Goal: Task Accomplishment & Management: Complete application form

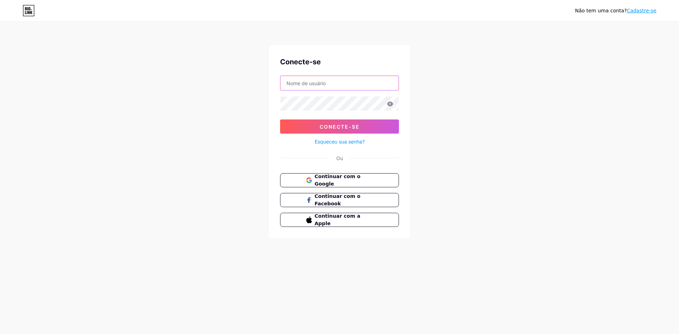
click at [347, 83] on input "text" at bounding box center [340, 83] width 118 height 14
type input "[EMAIL_ADDRESS][DOMAIN_NAME]"
click at [280, 120] on button "Conecte-se" at bounding box center [339, 127] width 119 height 14
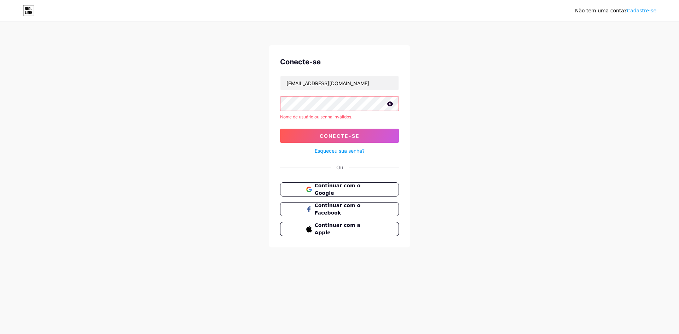
click at [358, 152] on font "Esqueceu sua senha?" at bounding box center [340, 151] width 50 height 6
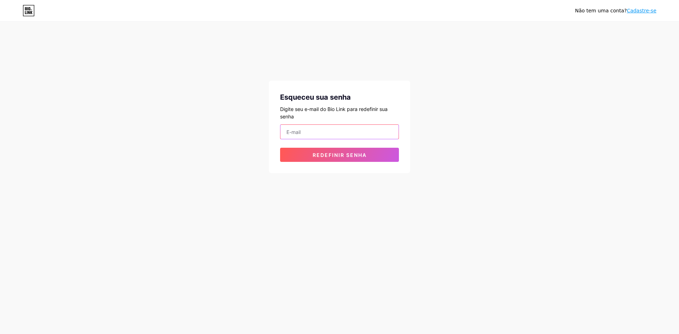
click at [339, 132] on input "email" at bounding box center [340, 132] width 118 height 14
type input "[EMAIL_ADDRESS][DOMAIN_NAME]"
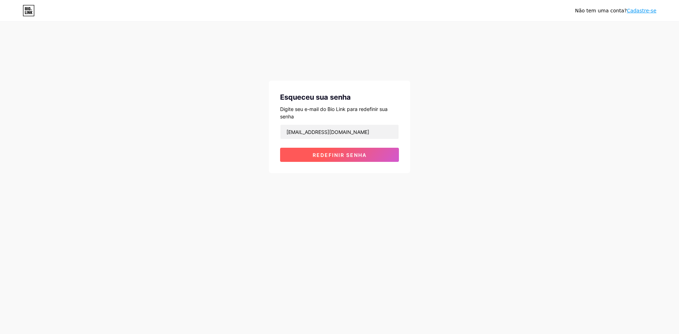
drag, startPoint x: 343, startPoint y: 139, endPoint x: 345, endPoint y: 155, distance: 16.0
click at [345, 155] on font "Redefinir senha" at bounding box center [340, 155] width 54 height 6
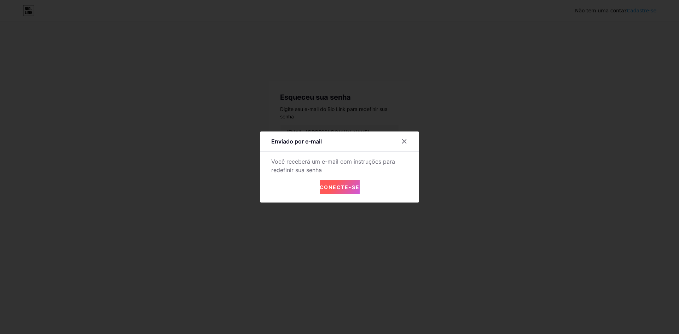
click at [344, 181] on button "Conecte-se" at bounding box center [340, 187] width 40 height 14
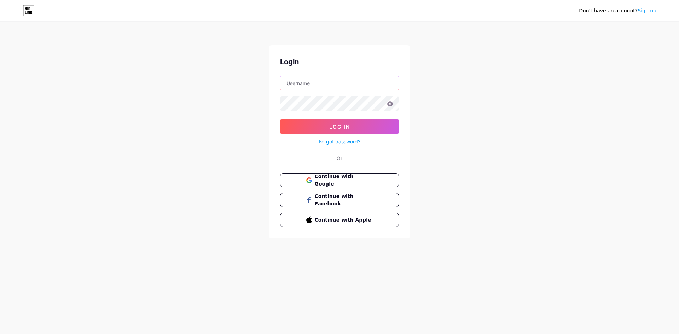
drag, startPoint x: 0, startPoint y: 0, endPoint x: 345, endPoint y: 84, distance: 355.3
click at [345, 84] on input "text" at bounding box center [340, 83] width 118 height 14
type input "[EMAIL_ADDRESS][DOMAIN_NAME]"
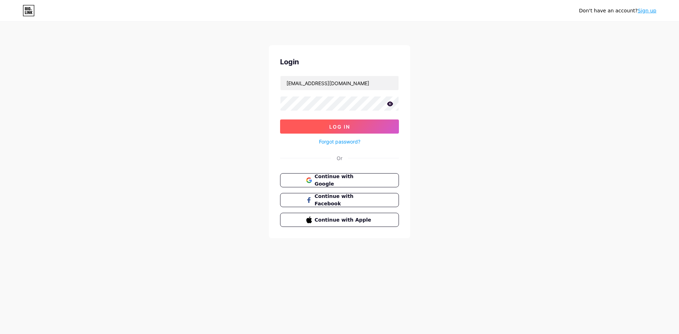
click at [337, 130] on button "Log In" at bounding box center [339, 127] width 119 height 14
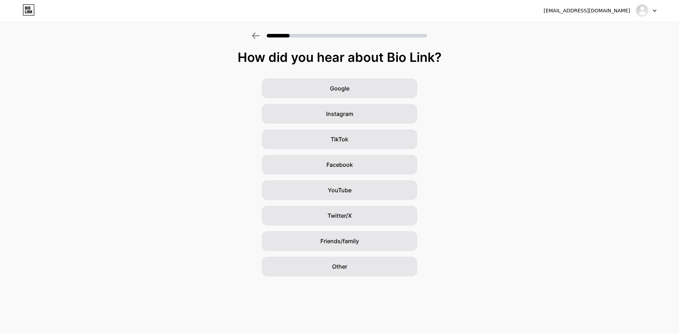
click at [639, 117] on div "Google Instagram TikTok Facebook YouTube Twitter/X Friends/family Other" at bounding box center [339, 178] width 679 height 198
click at [642, 10] on img at bounding box center [642, 10] width 11 height 11
click at [534, 206] on div "Google Instagram TikTok Facebook YouTube Twitter/X Friends/family Other" at bounding box center [339, 178] width 679 height 198
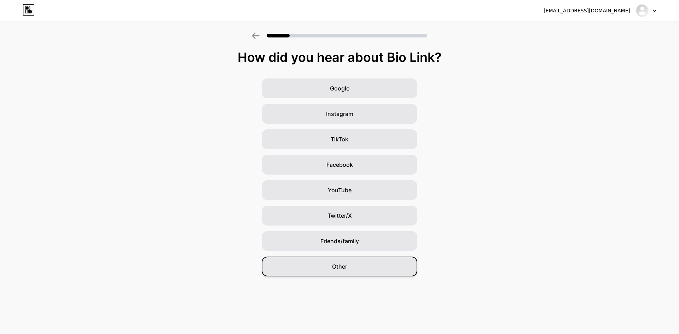
click at [366, 259] on div "Other" at bounding box center [340, 267] width 156 height 20
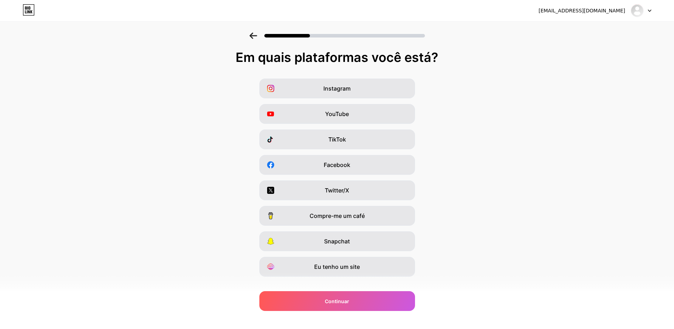
click at [380, 104] on div "Instagram YouTube TikTok Facebook Twitter/X Compre-me um café Snapchat Eu tenho…" at bounding box center [337, 178] width 667 height 198
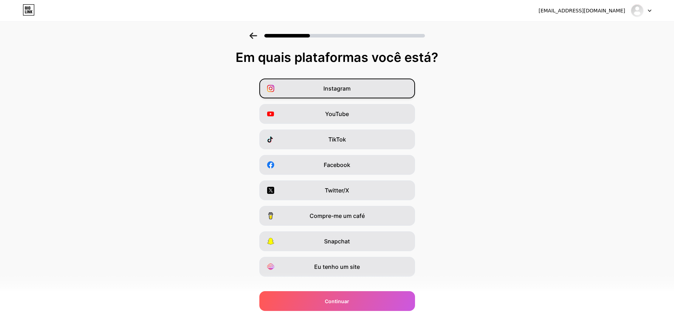
click at [375, 93] on div "Instagram" at bounding box center [337, 89] width 156 height 20
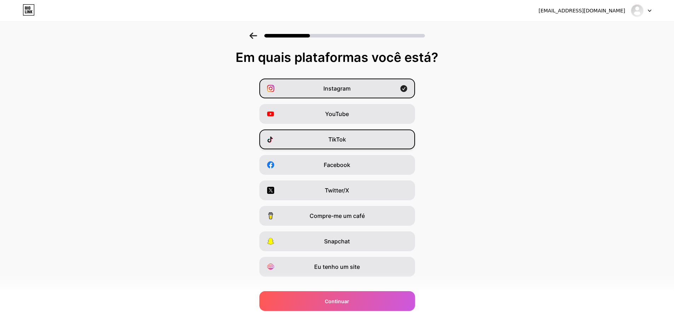
click at [363, 133] on div "TikTok" at bounding box center [337, 139] width 156 height 20
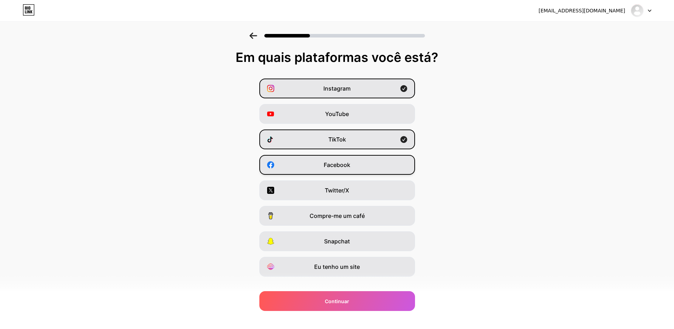
click at [361, 166] on div "Facebook" at bounding box center [337, 165] width 156 height 20
click at [369, 169] on div "Facebook" at bounding box center [337, 165] width 156 height 20
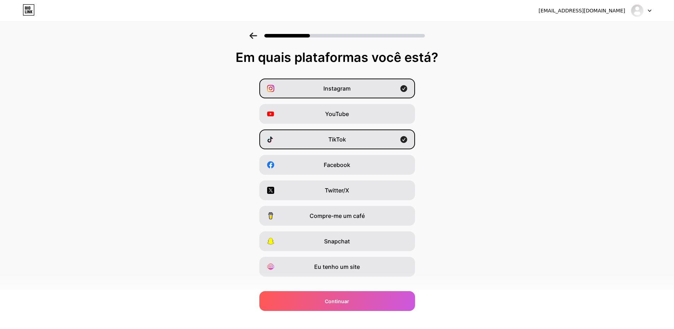
click at [630, 187] on div "Instagram YouTube TikTok Facebook Twitter/X Compre-me um café Snapchat Eu tenho…" at bounding box center [337, 178] width 667 height 198
click at [347, 265] on font "Eu tenho um site" at bounding box center [337, 266] width 46 height 7
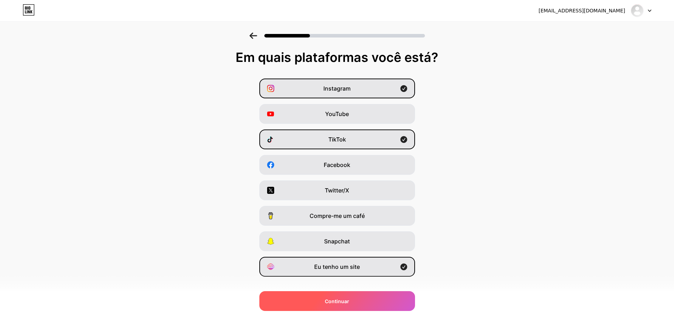
click at [341, 302] on font "Continuar" at bounding box center [337, 301] width 24 height 6
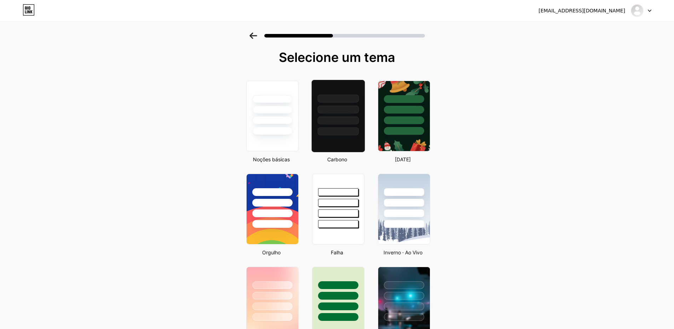
click at [340, 126] on div at bounding box center [337, 108] width 53 height 56
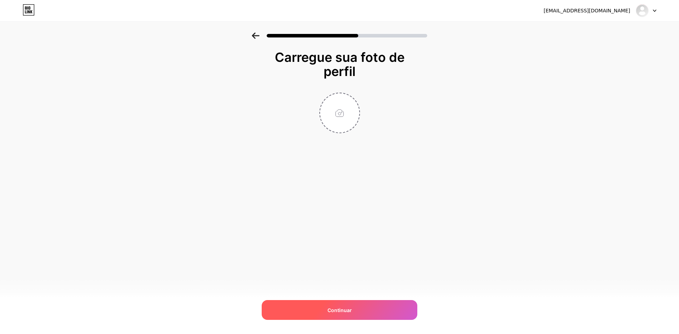
click at [307, 303] on div "Continuar" at bounding box center [340, 310] width 156 height 20
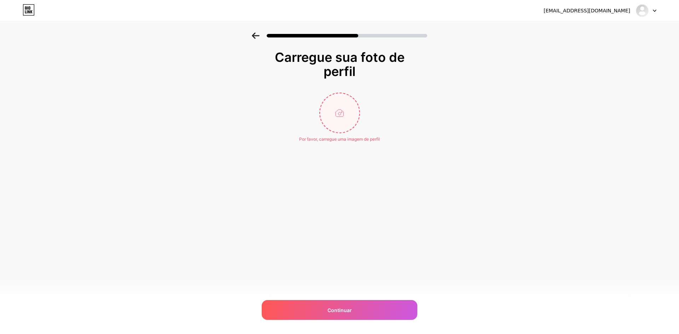
click at [329, 106] on input "file" at bounding box center [339, 112] width 39 height 39
type input "C:\fakepath\WhatsApp Image [DATE] 11.16.25.jpeg"
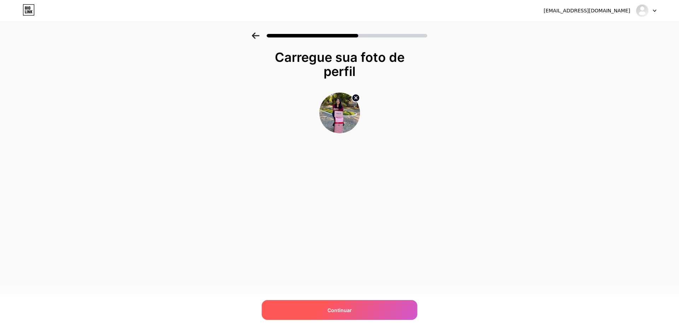
click at [356, 316] on div "Continuar" at bounding box center [340, 310] width 156 height 20
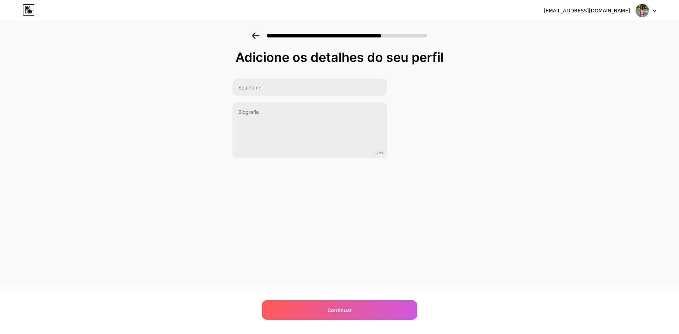
click at [295, 75] on div "Adicione os detalhes do seu perfil 0/255 Continuar Erro" at bounding box center [339, 104] width 215 height 109
click at [289, 83] on input "text" at bounding box center [310, 87] width 156 height 17
type input "She Takeda"
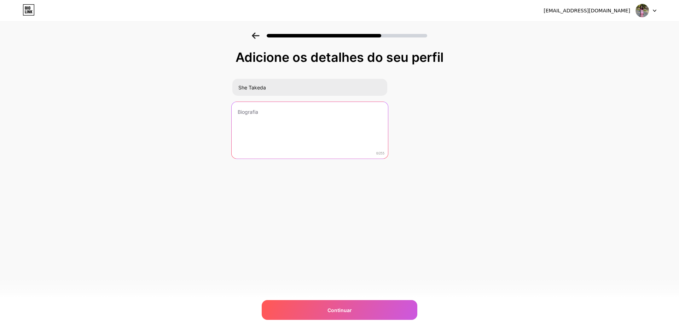
click at [277, 109] on textarea at bounding box center [310, 131] width 156 height 58
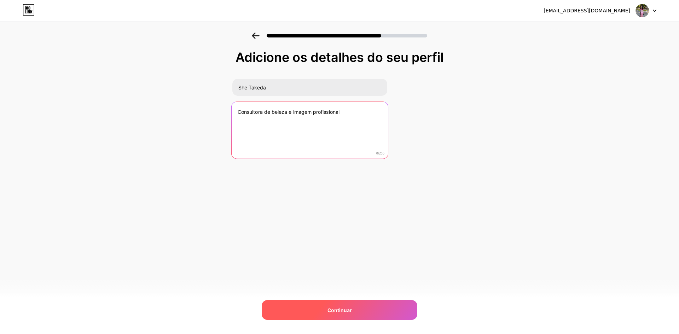
type textarea "Consultora de beleza e imagem profissional"
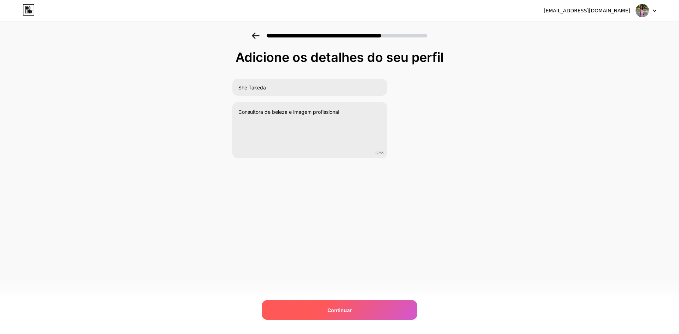
click at [344, 315] on div "Continuar" at bounding box center [340, 310] width 156 height 20
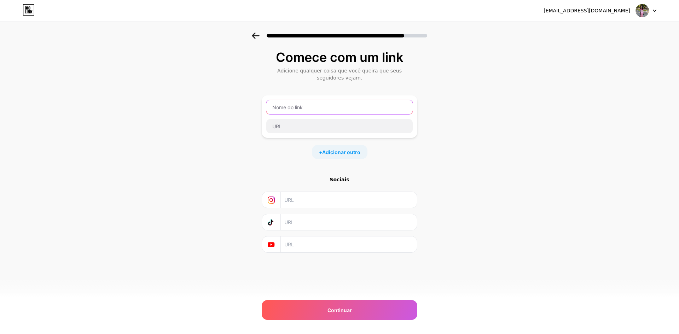
click at [345, 108] on input "text" at bounding box center [339, 107] width 146 height 14
type input "shetakeda"
click at [481, 150] on div "Comece com um link Adicione qualquer coisa que você queira que seus seguidores …" at bounding box center [339, 161] width 679 height 256
click at [304, 202] on input "text" at bounding box center [348, 200] width 128 height 16
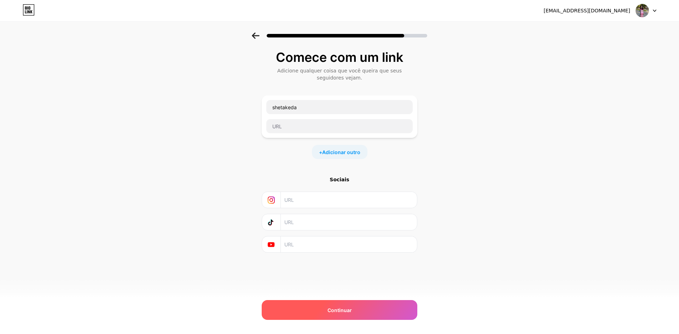
click at [309, 303] on div "Continuar" at bounding box center [340, 310] width 156 height 20
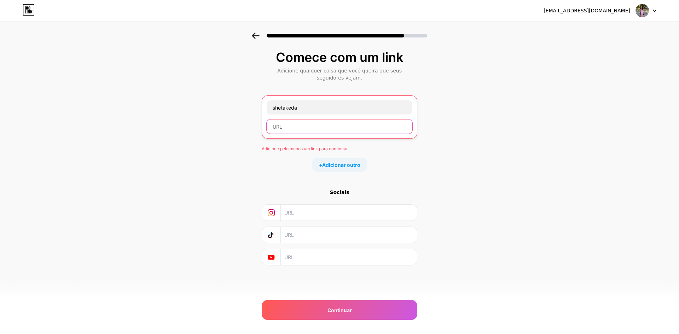
click at [346, 122] on input "text" at bounding box center [340, 127] width 146 height 14
click at [310, 219] on input "text" at bounding box center [348, 213] width 128 height 16
click at [299, 211] on input "she.taeda" at bounding box center [348, 213] width 128 height 16
type input "she.takeda"
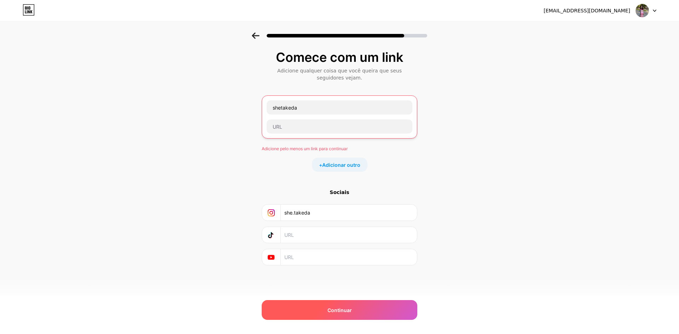
click at [327, 317] on div "Continuar" at bounding box center [340, 310] width 156 height 20
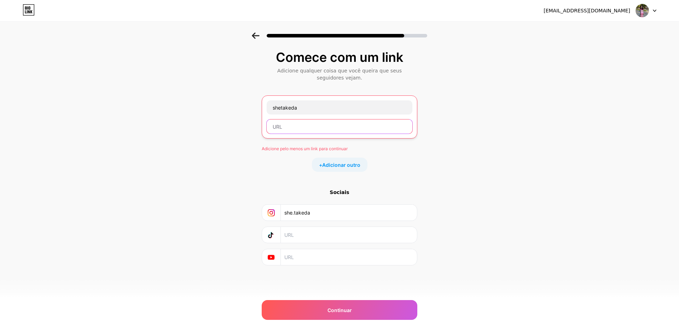
click at [300, 127] on input "text" at bounding box center [340, 127] width 146 height 14
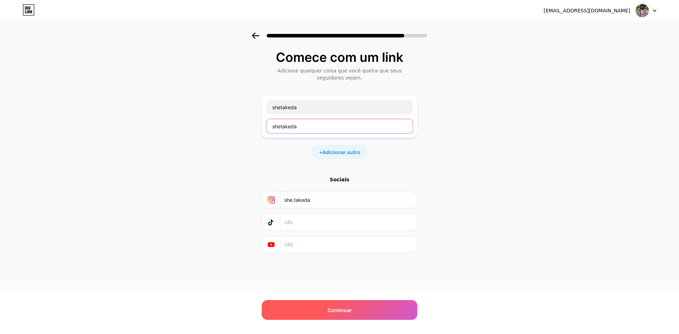
type input "shetakeda"
click at [315, 311] on div "Continuar" at bounding box center [340, 310] width 156 height 20
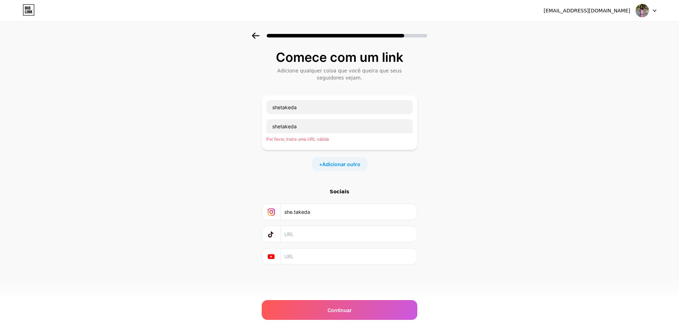
click at [366, 2] on div "[EMAIL_ADDRESS][DOMAIN_NAME] Sair" at bounding box center [339, 10] width 679 height 21
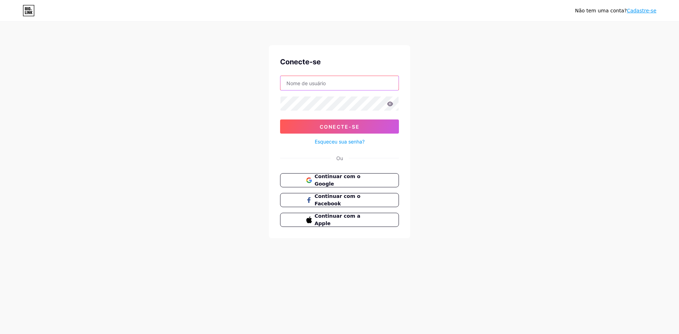
click at [316, 81] on input "text" at bounding box center [340, 83] width 118 height 14
type input "[EMAIL_ADDRESS][DOMAIN_NAME]"
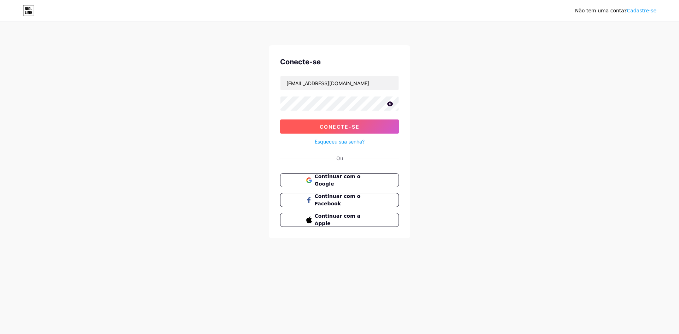
click at [334, 122] on button "Conecte-se" at bounding box center [339, 127] width 119 height 14
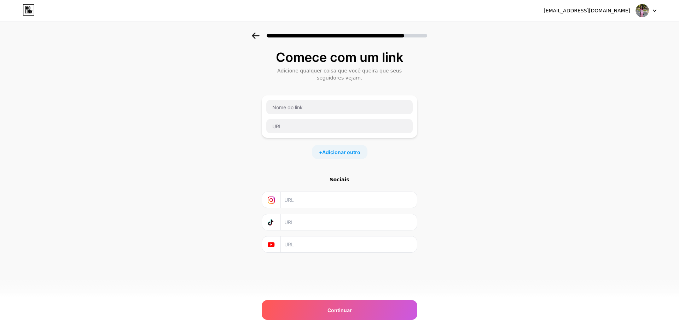
click at [667, 122] on div "Comece com um link Adicione qualquer coisa que você queira que seus seguidores …" at bounding box center [339, 161] width 679 height 256
click at [659, 8] on div "[EMAIL_ADDRESS][DOMAIN_NAME] Sair" at bounding box center [339, 10] width 679 height 13
click at [658, 8] on div "[EMAIL_ADDRESS][DOMAIN_NAME] Sair" at bounding box center [339, 10] width 679 height 13
click at [654, 10] on icon at bounding box center [654, 11] width 3 height 2
click at [620, 91] on div "Comece com um link Adicione qualquer coisa que você queira que seus seguidores …" at bounding box center [339, 161] width 679 height 256
